Goal: Check status: Check status

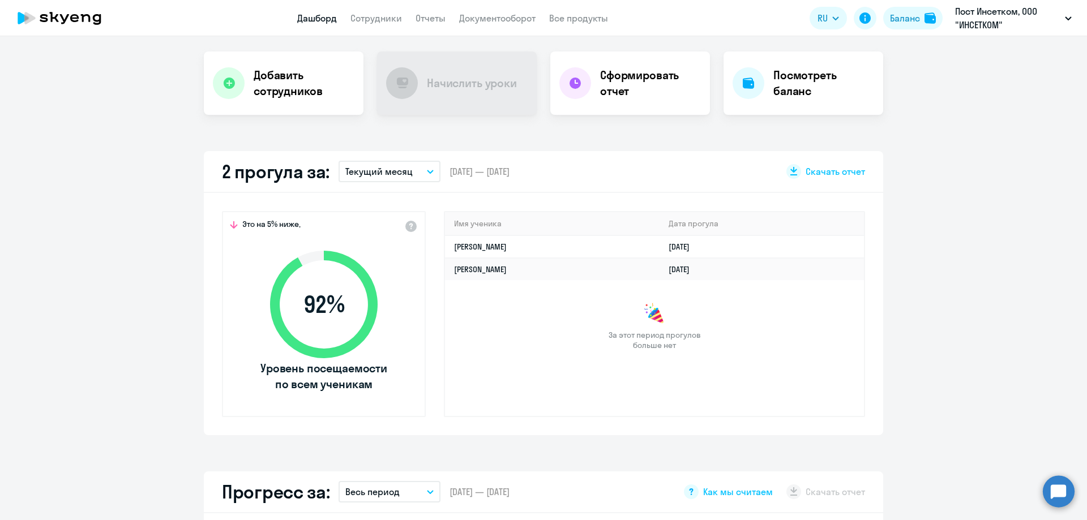
scroll to position [218, 0]
select select "30"
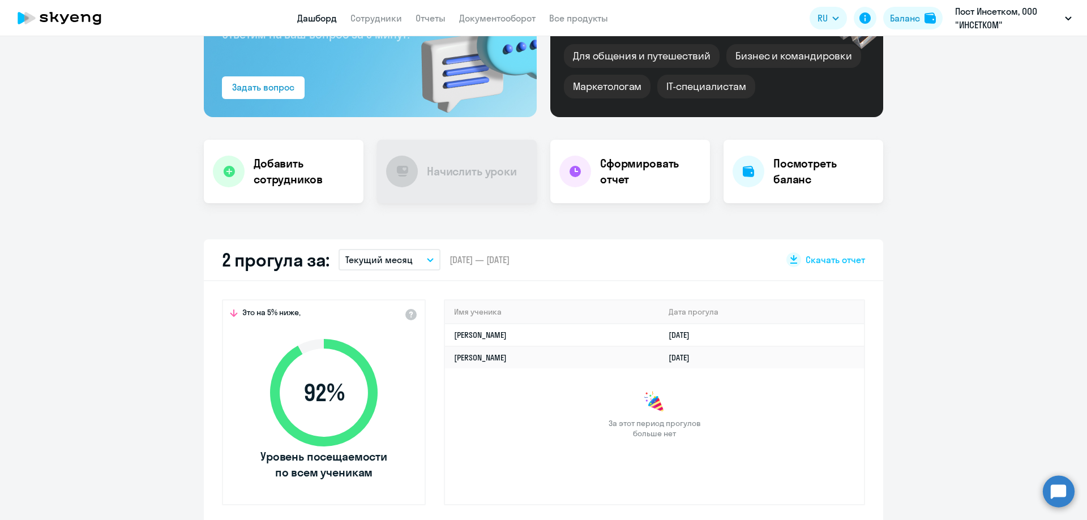
scroll to position [164, 0]
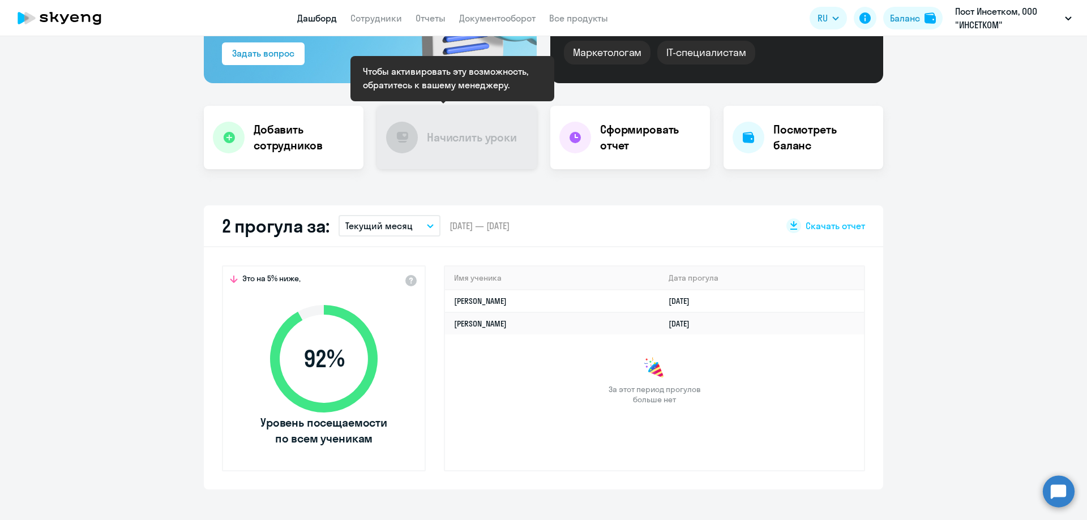
click at [477, 143] on h4 "Начислить уроки" at bounding box center [472, 138] width 90 height 16
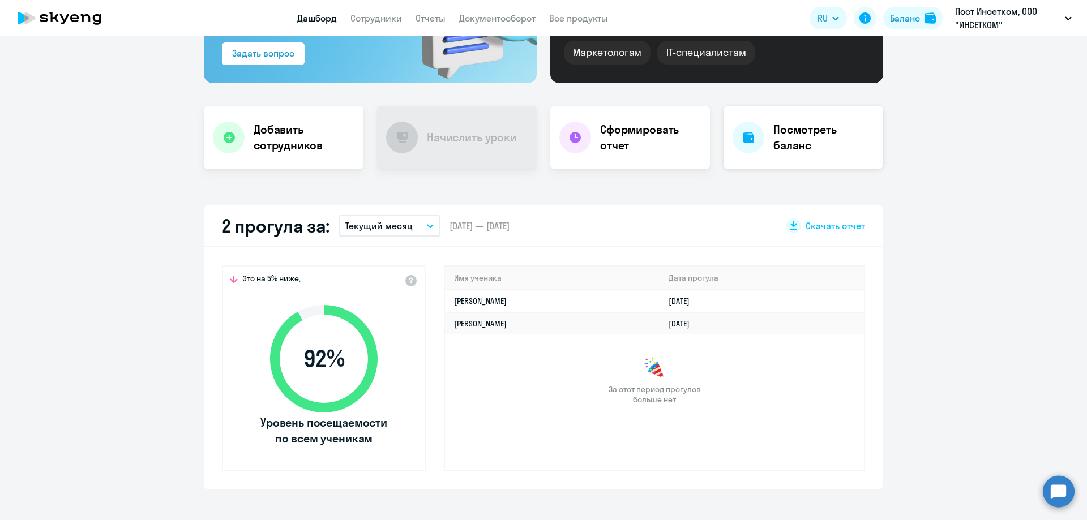
click at [809, 139] on h4 "Посмотреть баланс" at bounding box center [823, 138] width 101 height 32
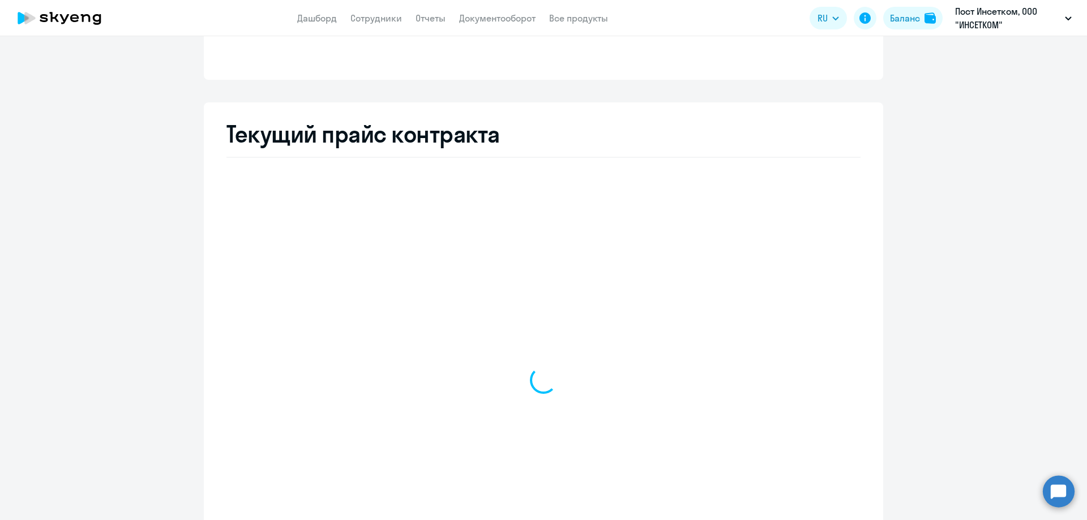
select select "english_adult_not_native_speaker"
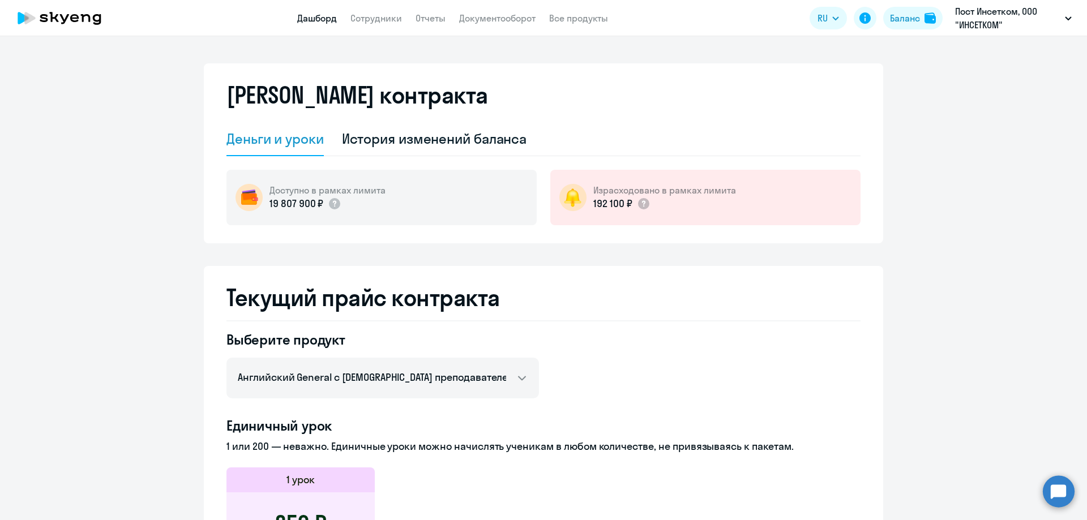
click at [320, 20] on link "Дашборд" at bounding box center [317, 17] width 40 height 11
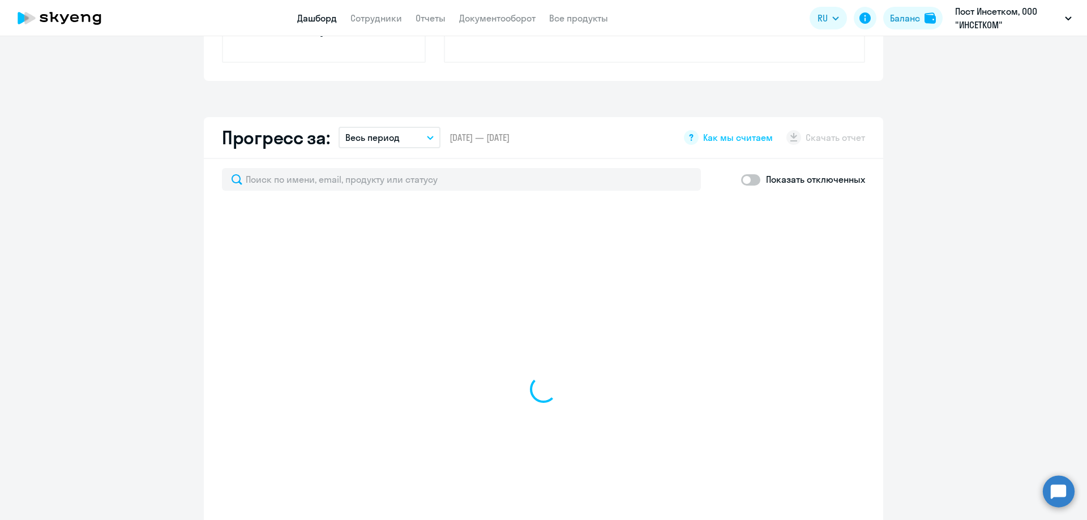
select select "30"
